Goal: Information Seeking & Learning: Learn about a topic

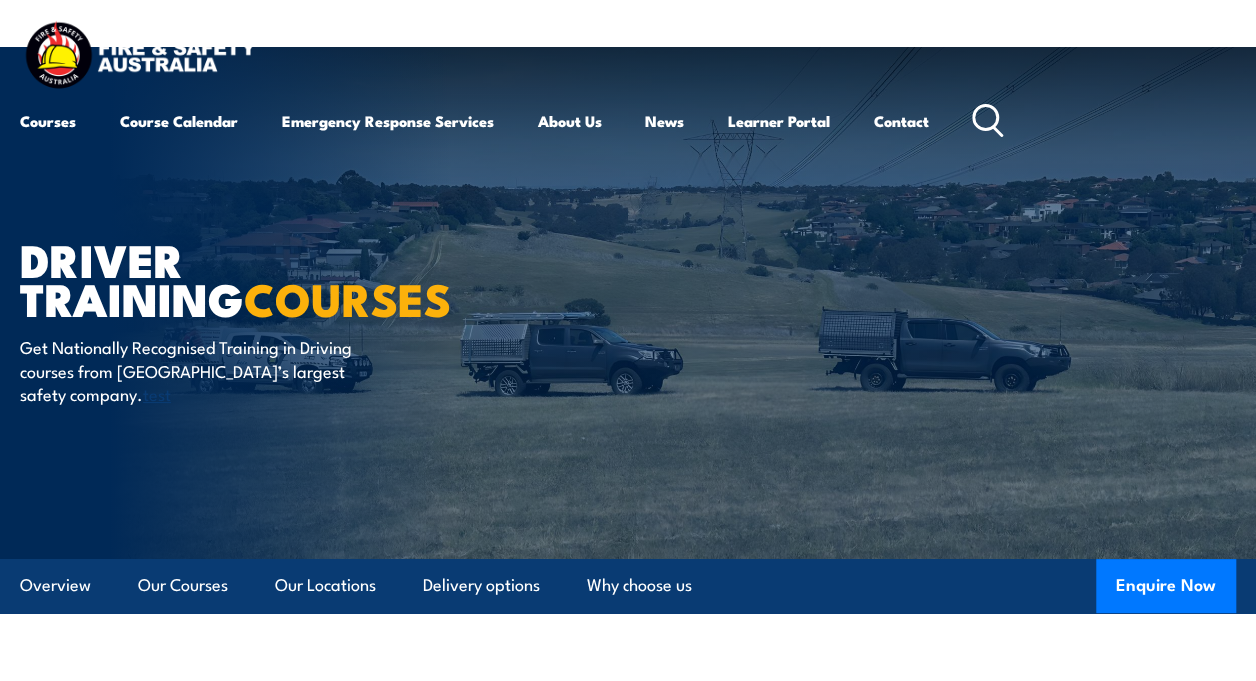
click at [994, 128] on circle at bounding box center [985, 118] width 24 height 24
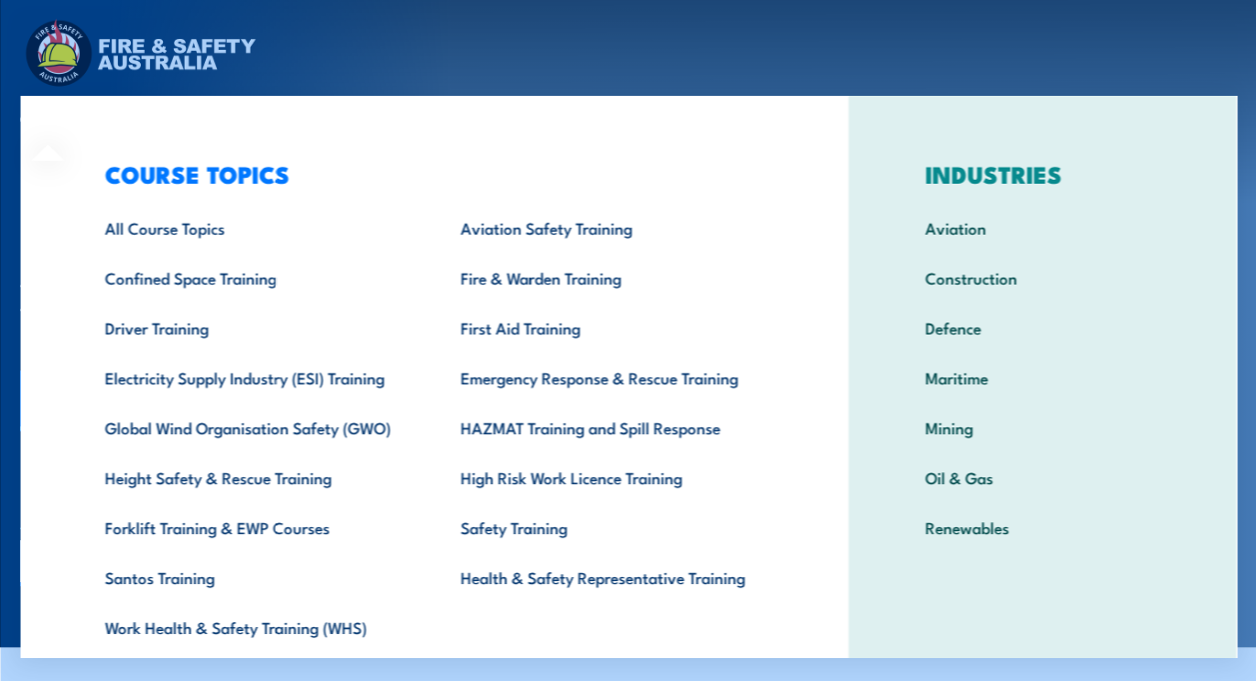
click at [74, 127] on div "COURSE TOPICS All Course Topics Aviation Safety Training Confined Space Trainin…" at bounding box center [433, 412] width 827 height 632
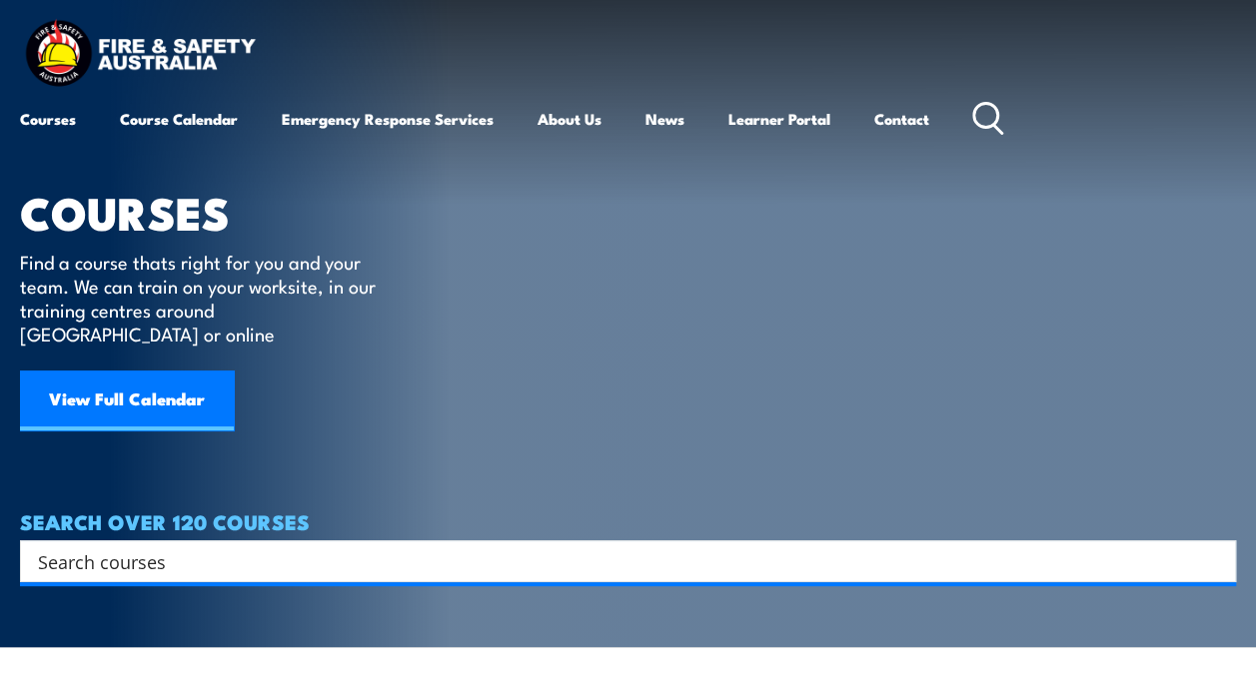
click at [282, 22] on div "Courses Course Calendar Emergency Response Services Services Overview Emergency…" at bounding box center [628, 79] width 1216 height 127
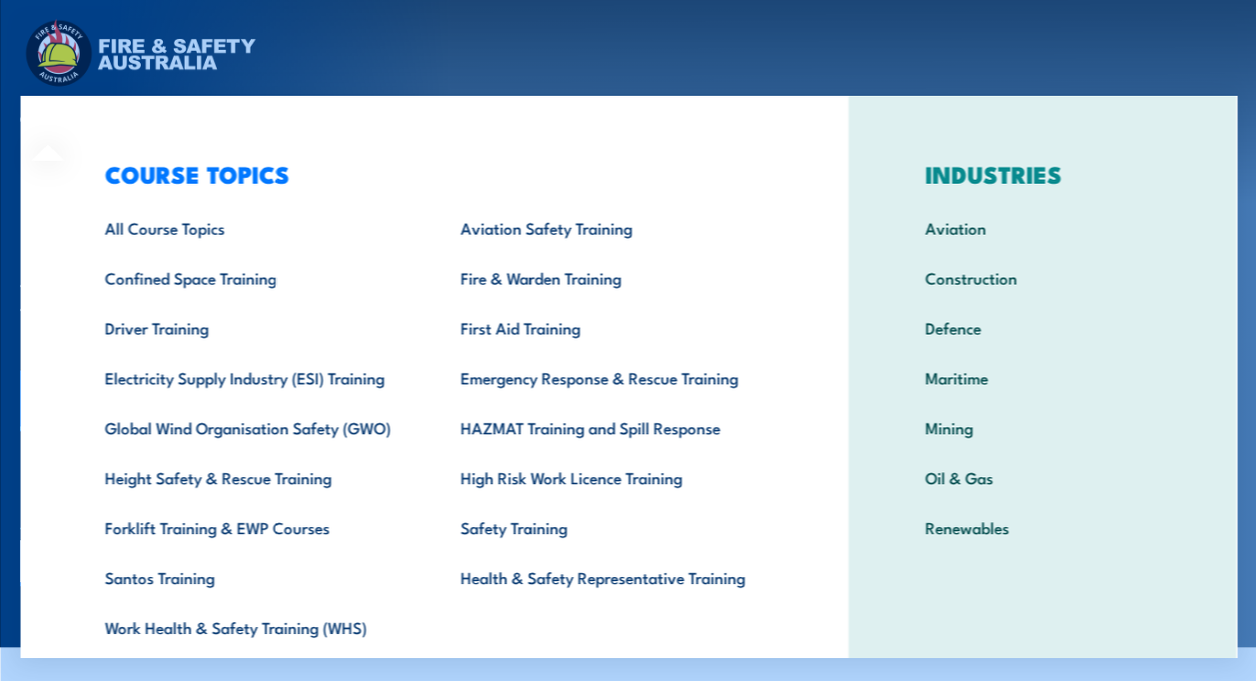
click at [45, 120] on div "COURSE TOPICS All Course Topics Aviation Safety Training Confined Space Trainin…" at bounding box center [433, 412] width 827 height 632
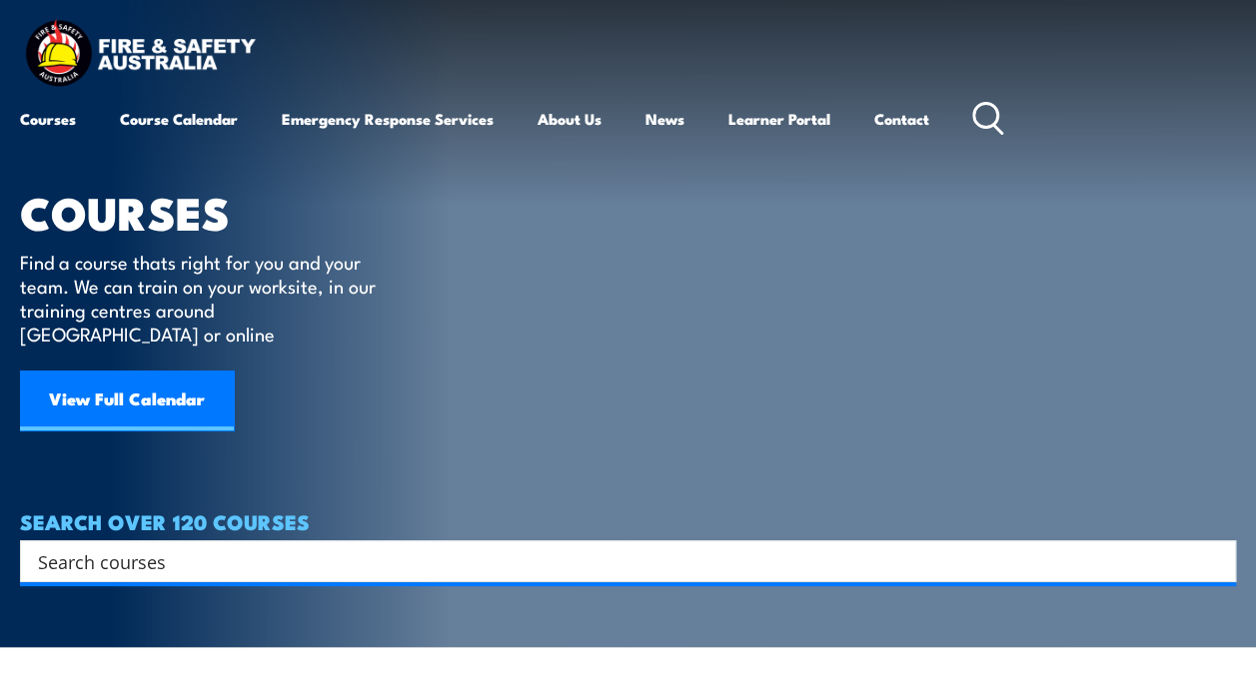
click at [368, 14] on header "Courses Course Calendar Emergency Response Services Services Overview Emergency…" at bounding box center [628, 79] width 1256 height 159
click at [997, 121] on circle at bounding box center [985, 116] width 24 height 24
click at [209, 547] on input "Search input" at bounding box center [615, 562] width 1154 height 30
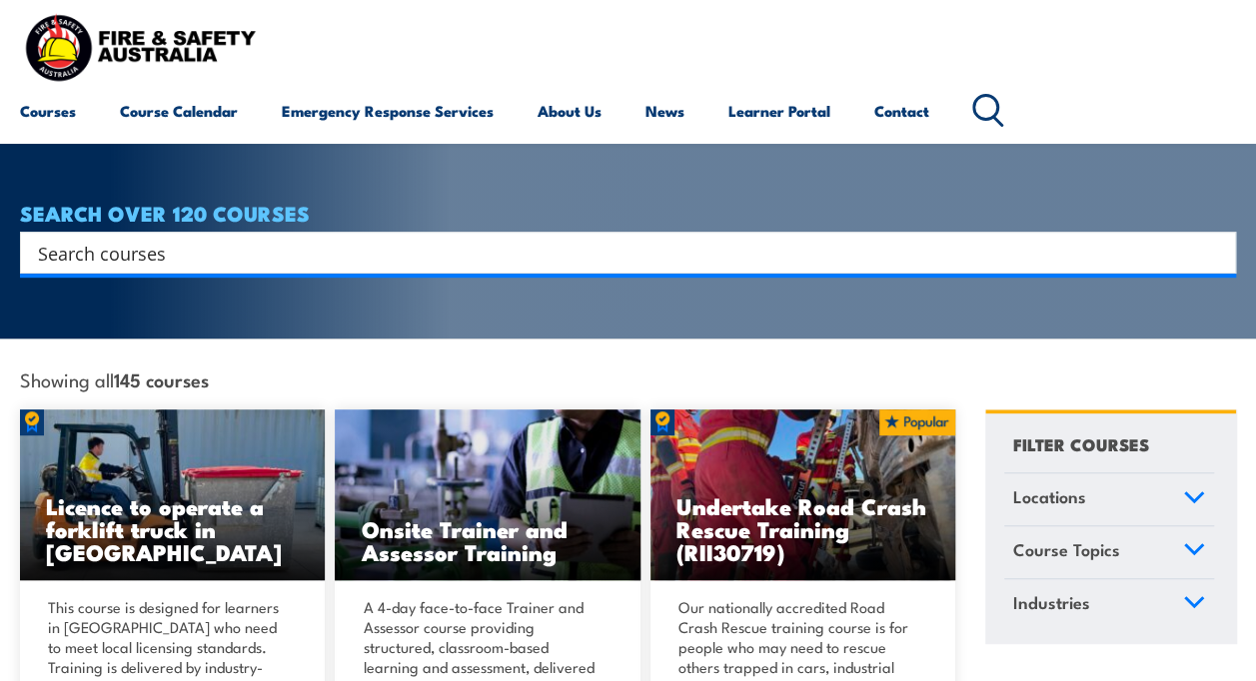
scroll to position [310, 0]
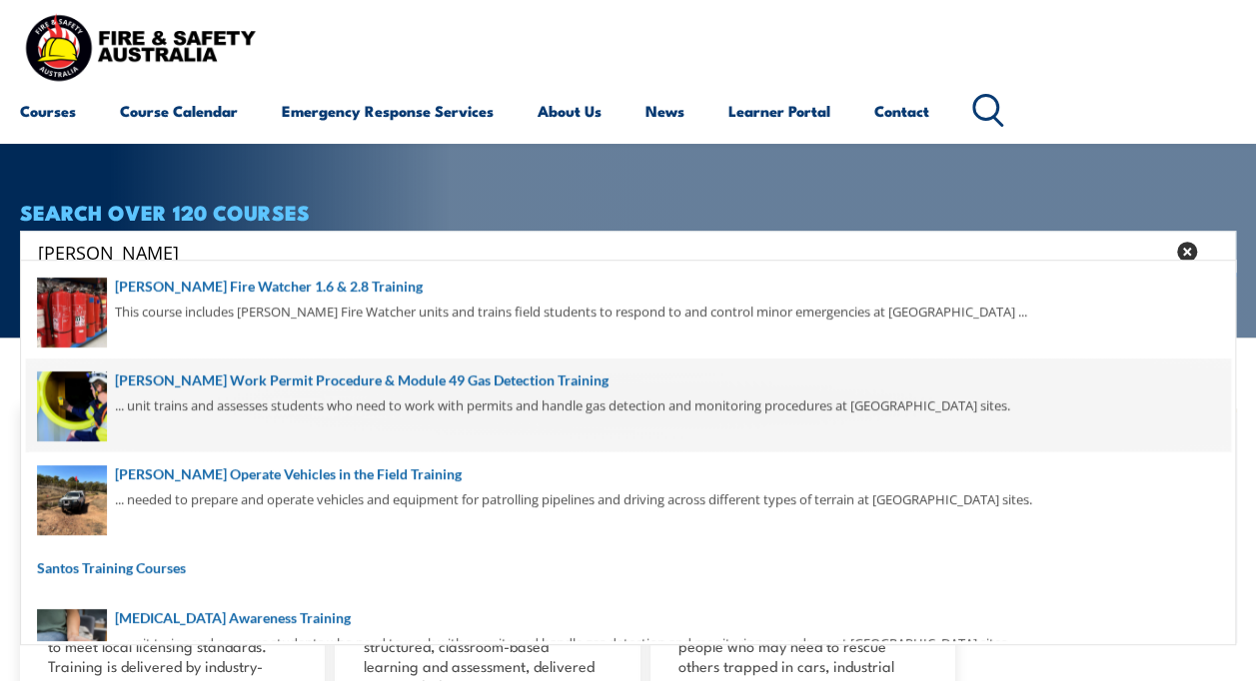
type input "santos"
click at [304, 408] on span at bounding box center [628, 406] width 1204 height 94
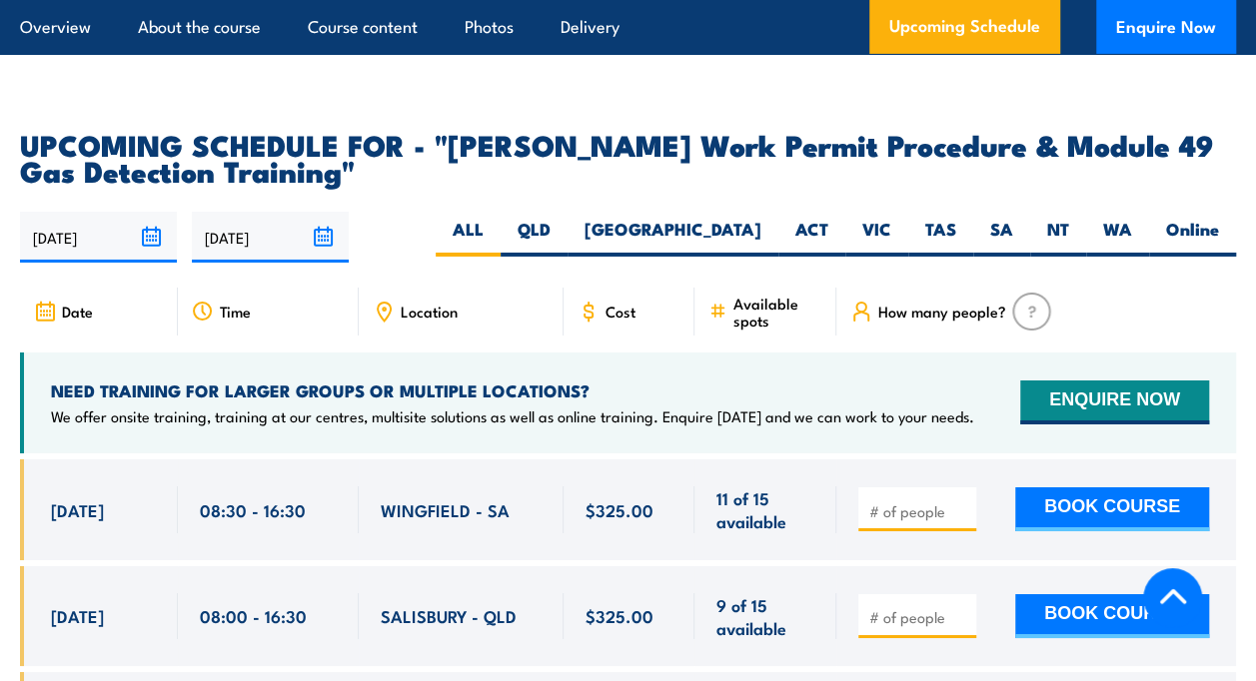
scroll to position [3260, 0]
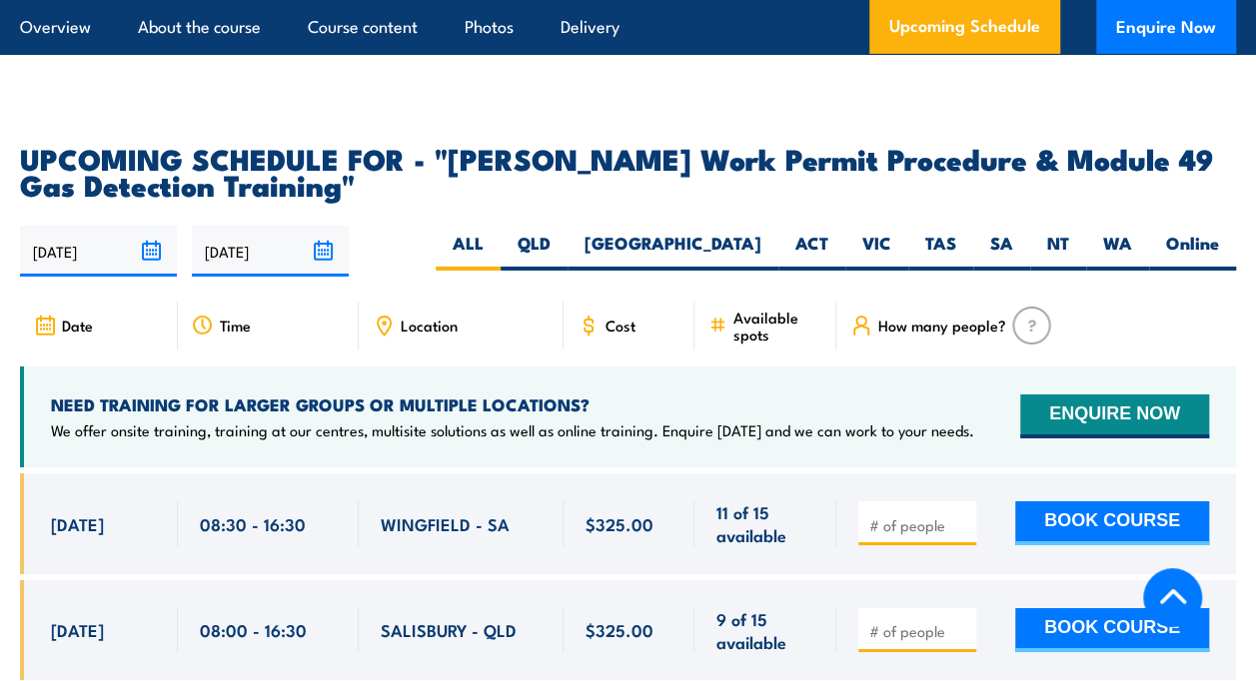
click at [609, 394] on div "NEED TRAINING FOR LARGER GROUPS OR MULTIPLE LOCATIONS? We offer onsite training…" at bounding box center [512, 417] width 923 height 47
click at [940, 232] on label "TAS" at bounding box center [940, 251] width 65 height 39
click at [956, 232] on input "TAS" at bounding box center [962, 238] width 13 height 13
radio input "true"
click at [999, 232] on label "SA" at bounding box center [1001, 251] width 57 height 39
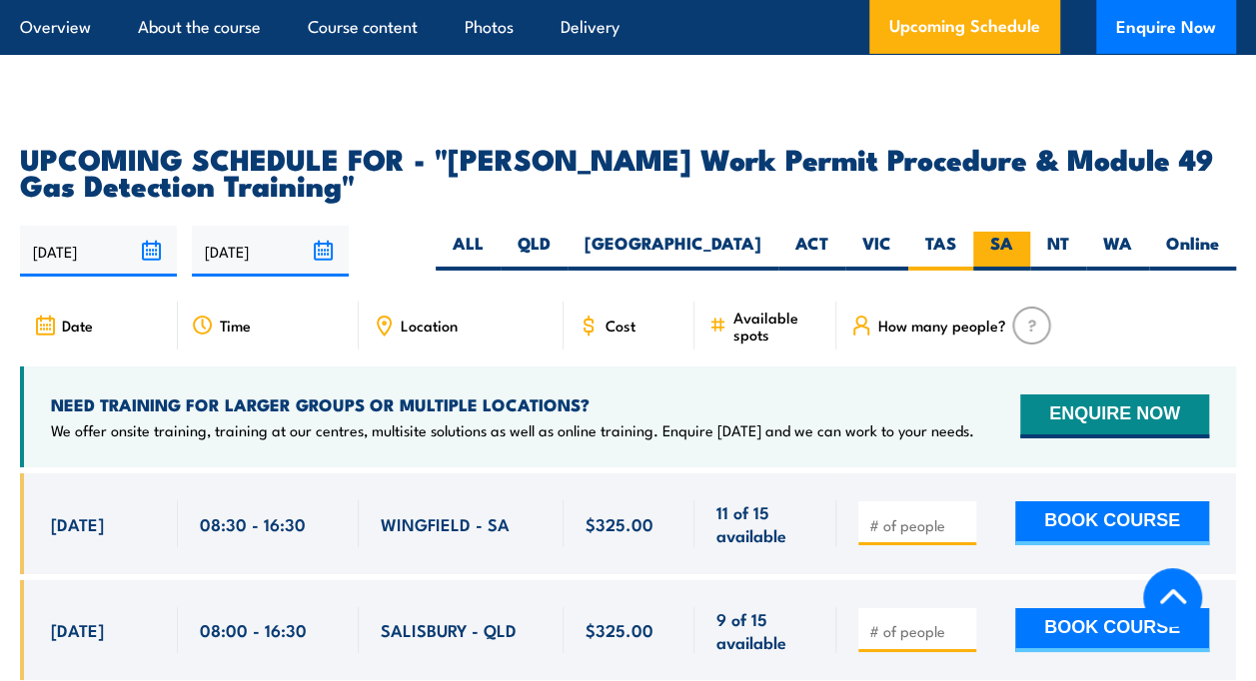
click at [1013, 232] on input "SA" at bounding box center [1019, 238] width 13 height 13
radio input "true"
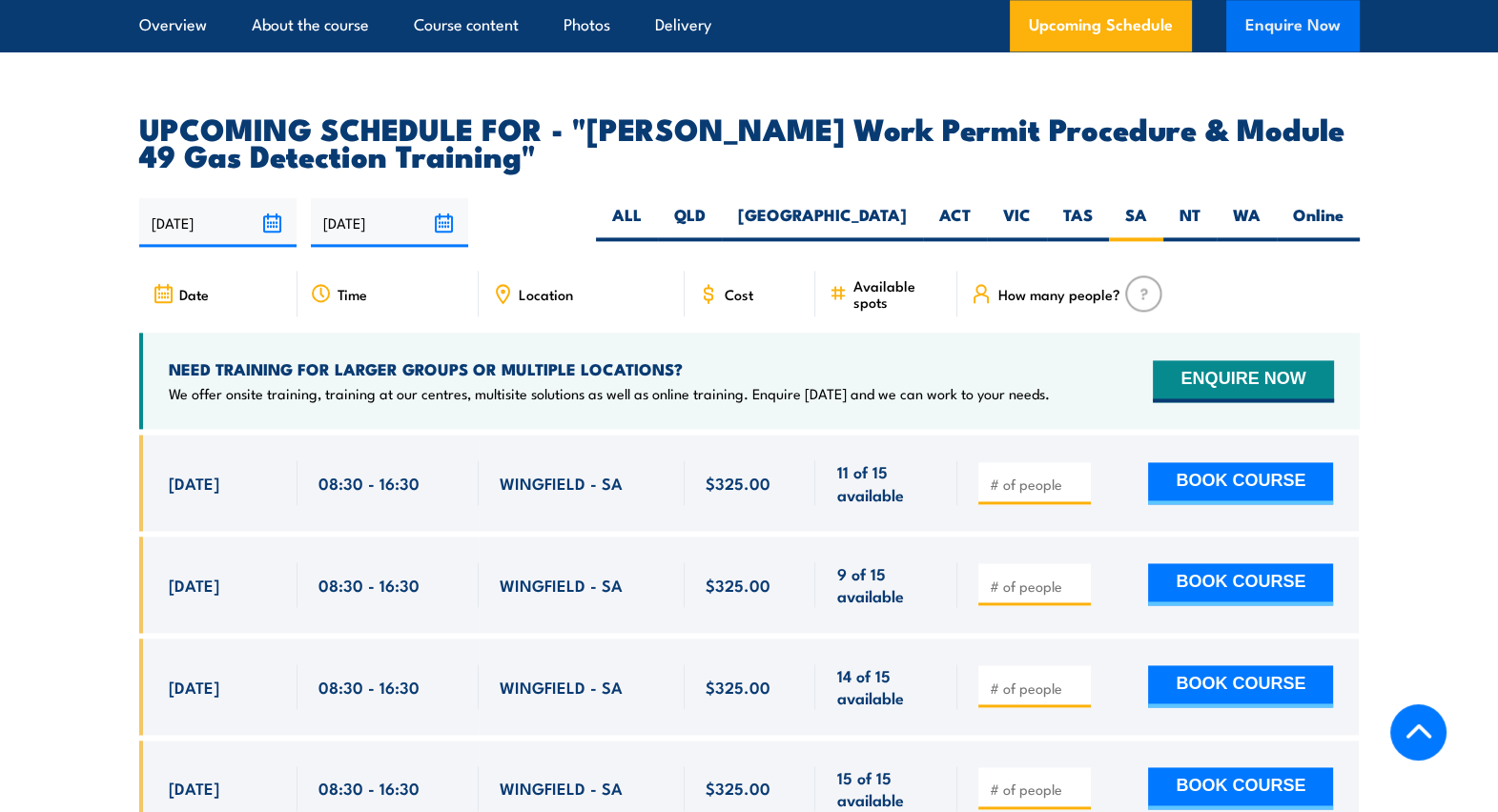
scroll to position [3087, 0]
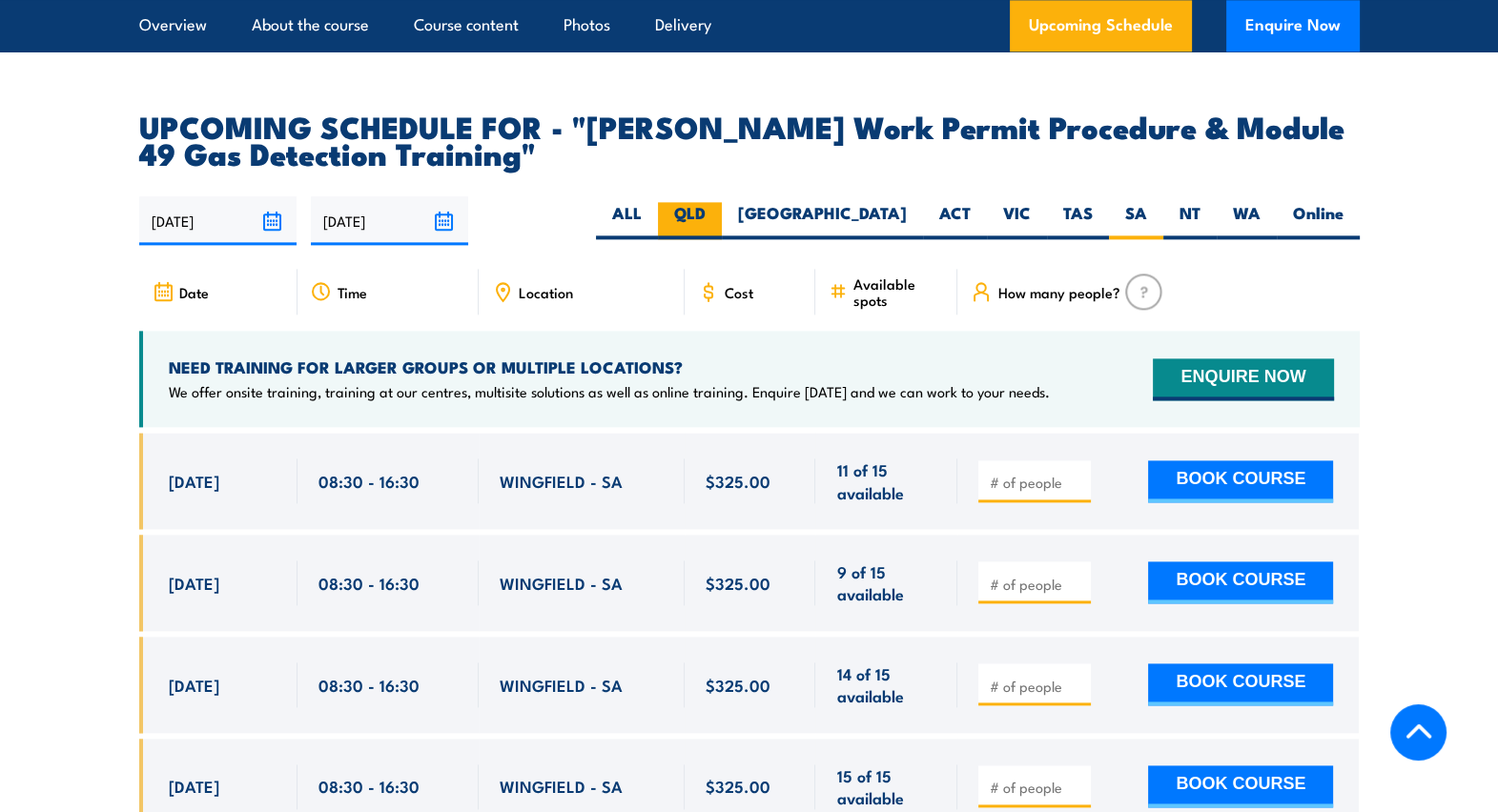
drag, startPoint x: 1094, startPoint y: 2, endPoint x: 813, endPoint y: 157, distance: 320.9
click at [721, 202] on label "QLD" at bounding box center [689, 220] width 64 height 37
click at [718, 202] on input "QLD" at bounding box center [711, 208] width 12 height 12
radio input "true"
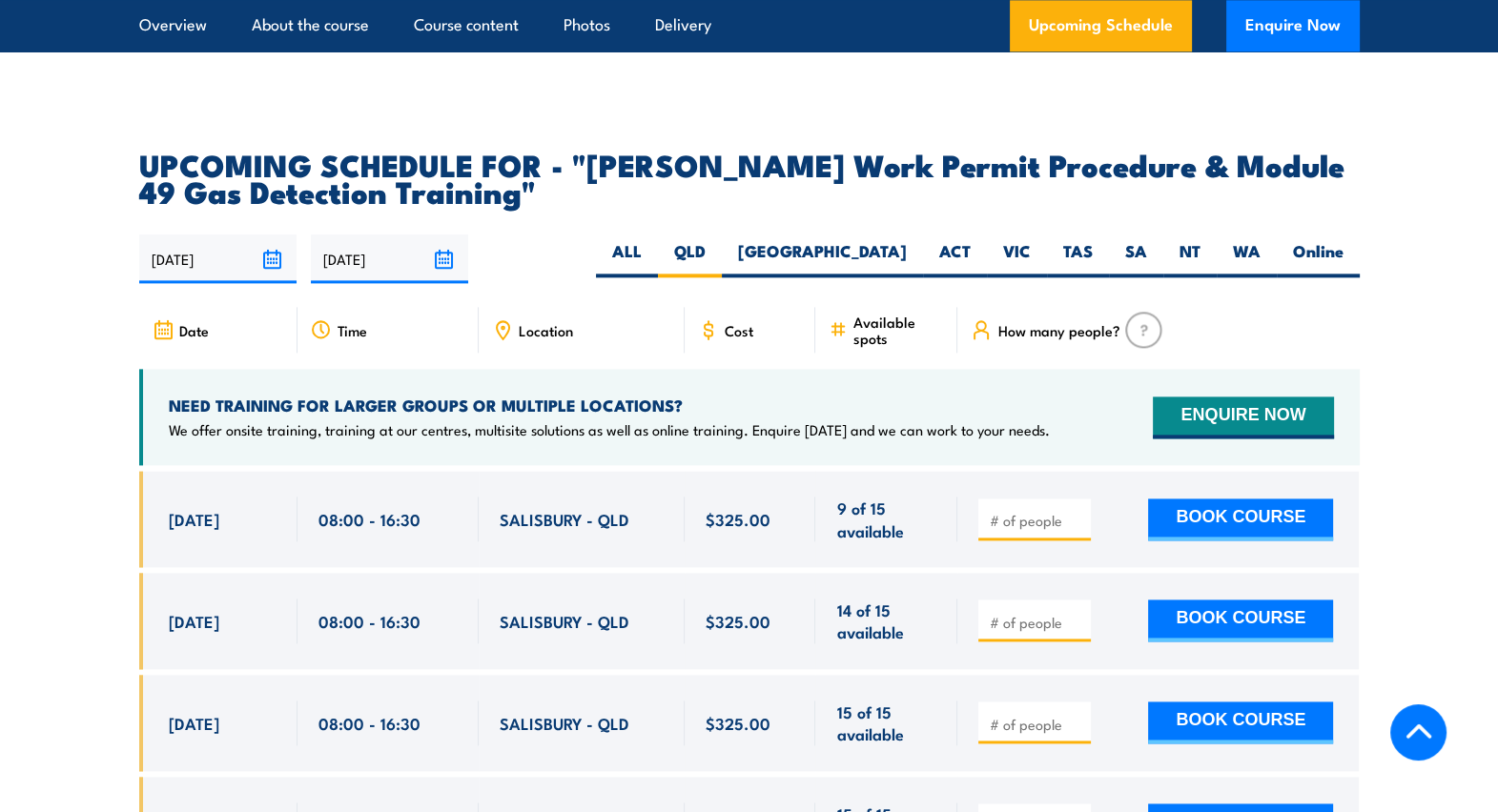
scroll to position [3050, 0]
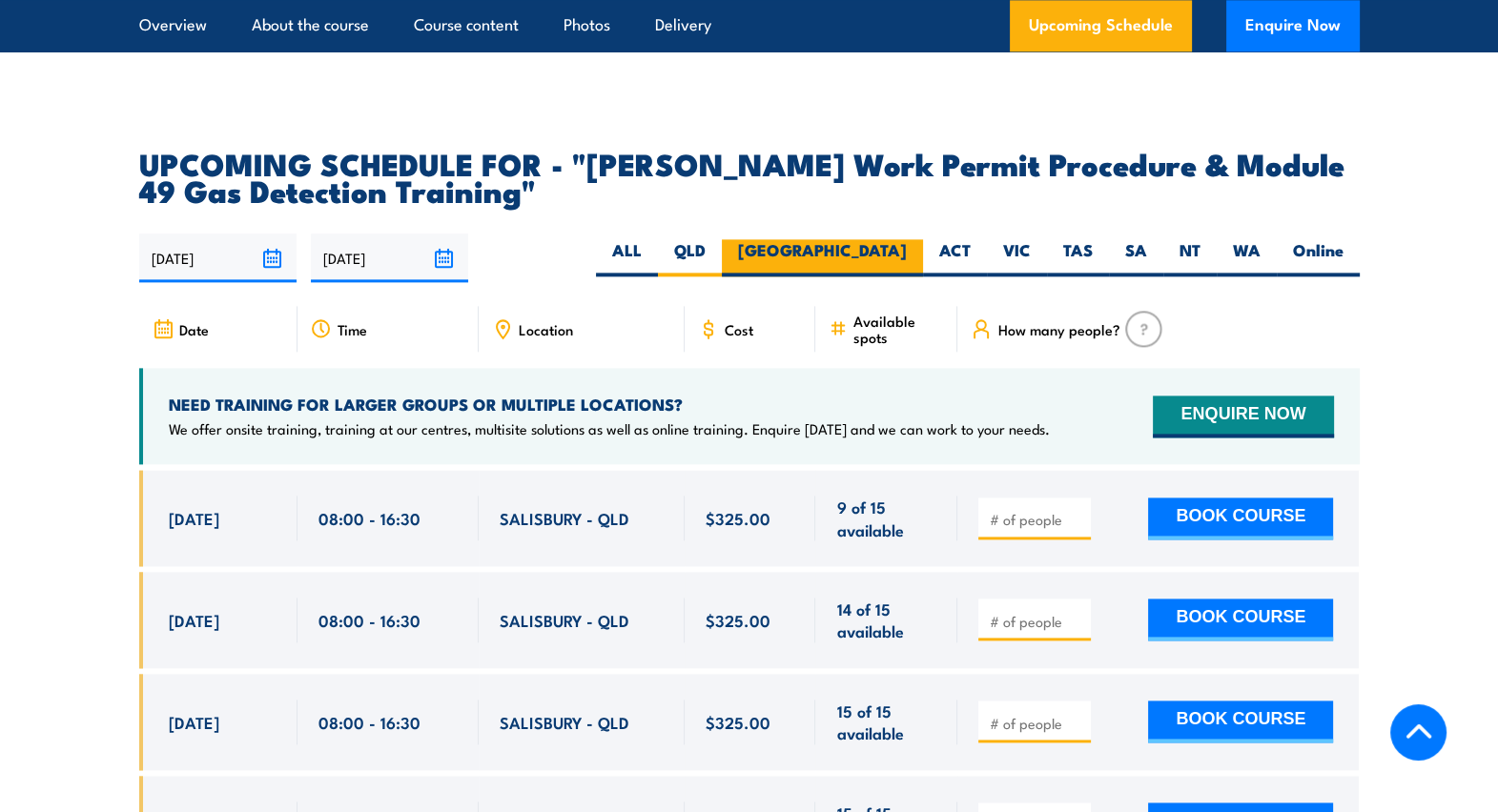
click at [882, 239] on label "[GEOGRAPHIC_DATA]" at bounding box center [822, 258] width 201 height 37
click at [906, 239] on input "[GEOGRAPHIC_DATA]" at bounding box center [912, 245] width 12 height 12
radio input "true"
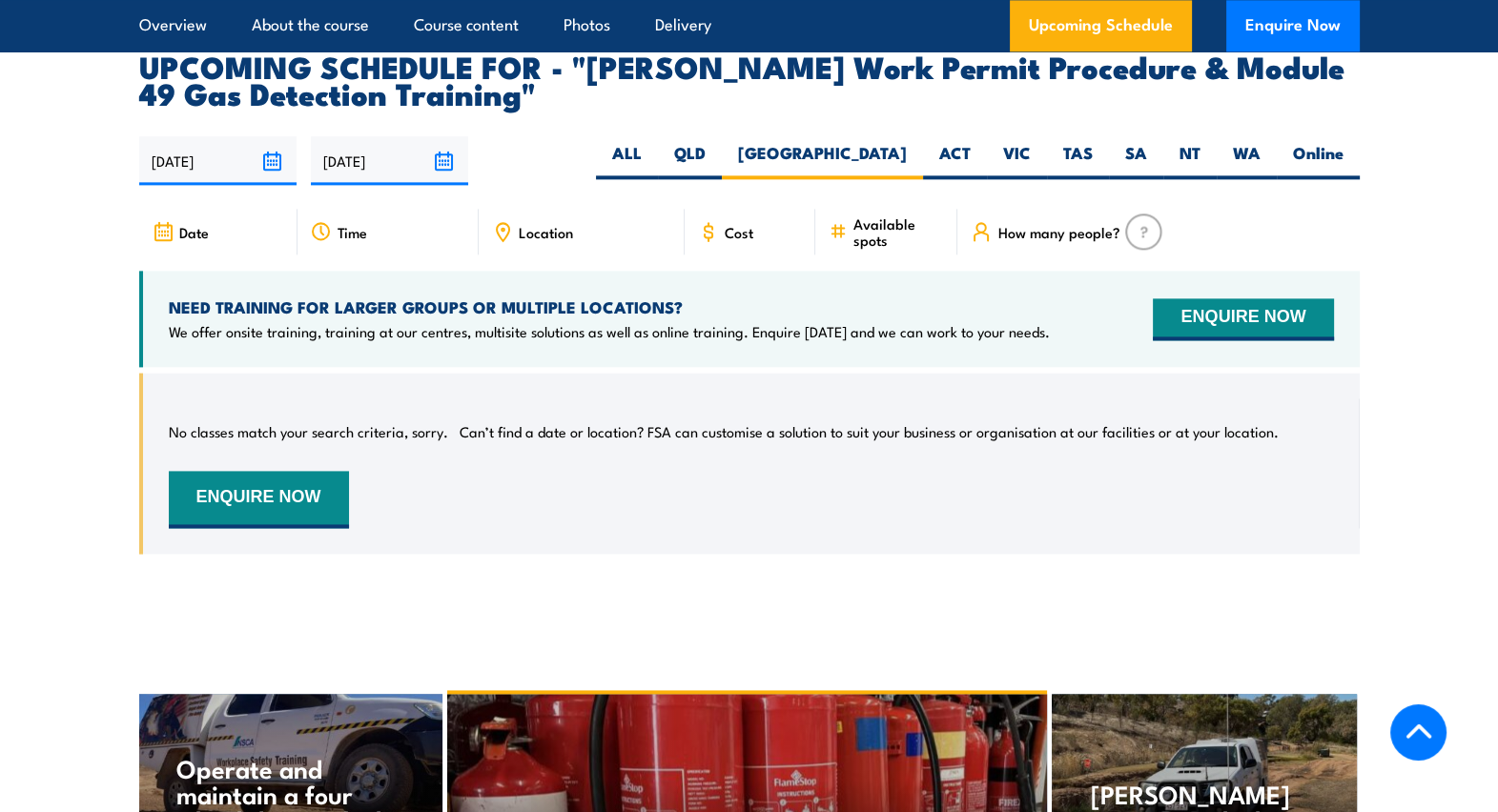
scroll to position [3147, 0]
